Goal: Information Seeking & Learning: Learn about a topic

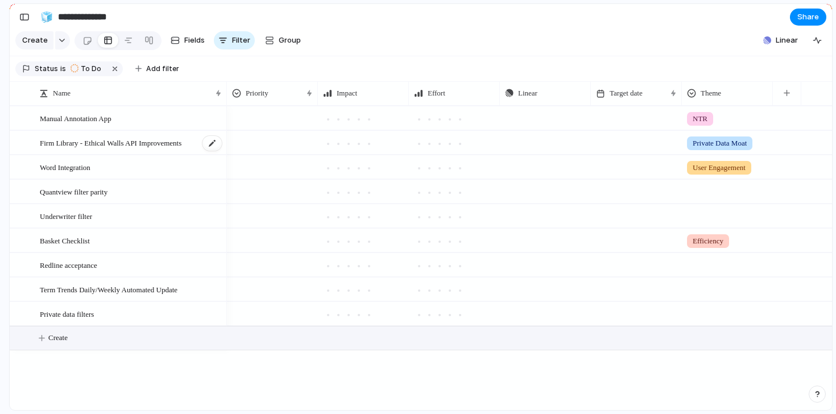
click at [125, 144] on span "Firm Library - Ethical Walls API Improvements" at bounding box center [111, 142] width 142 height 13
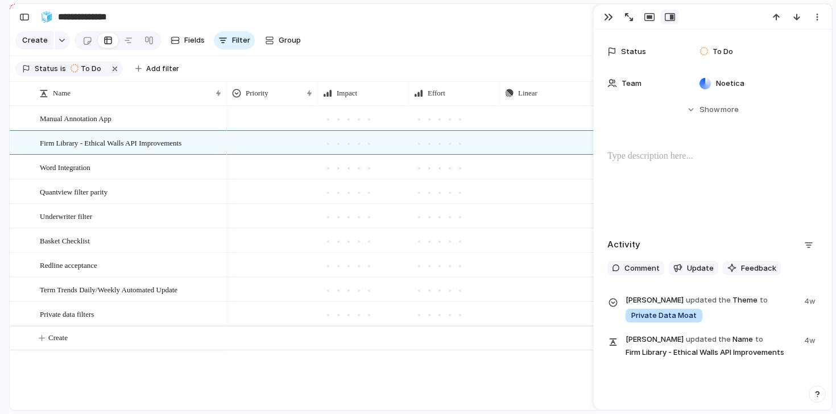
scroll to position [273, 0]
